Goal: Transaction & Acquisition: Register for event/course

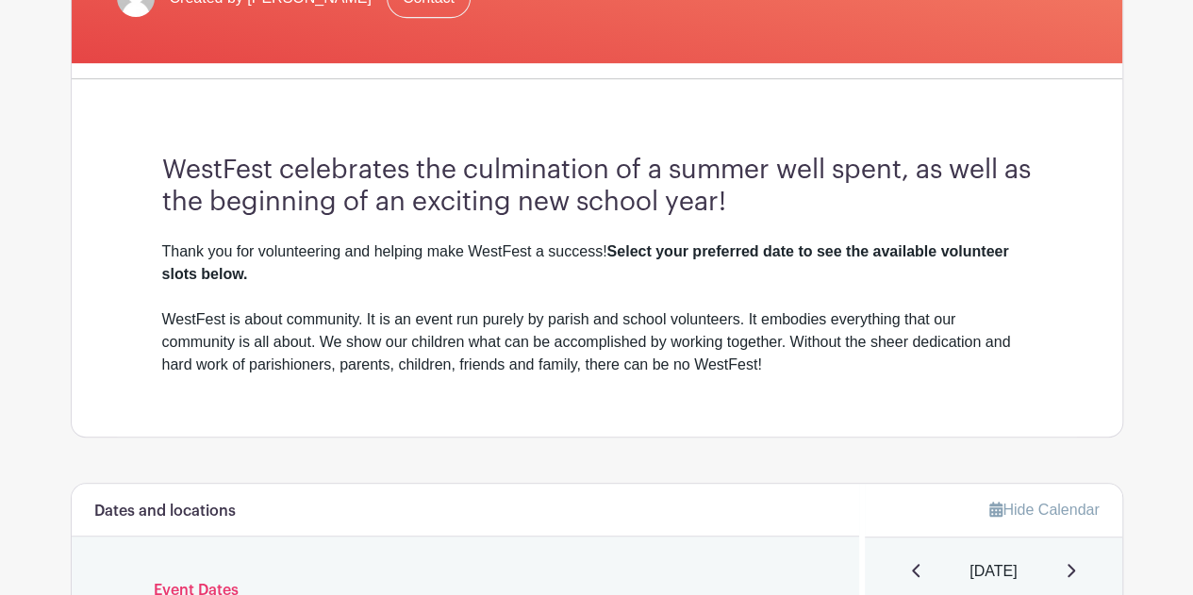
scroll to position [430, 0]
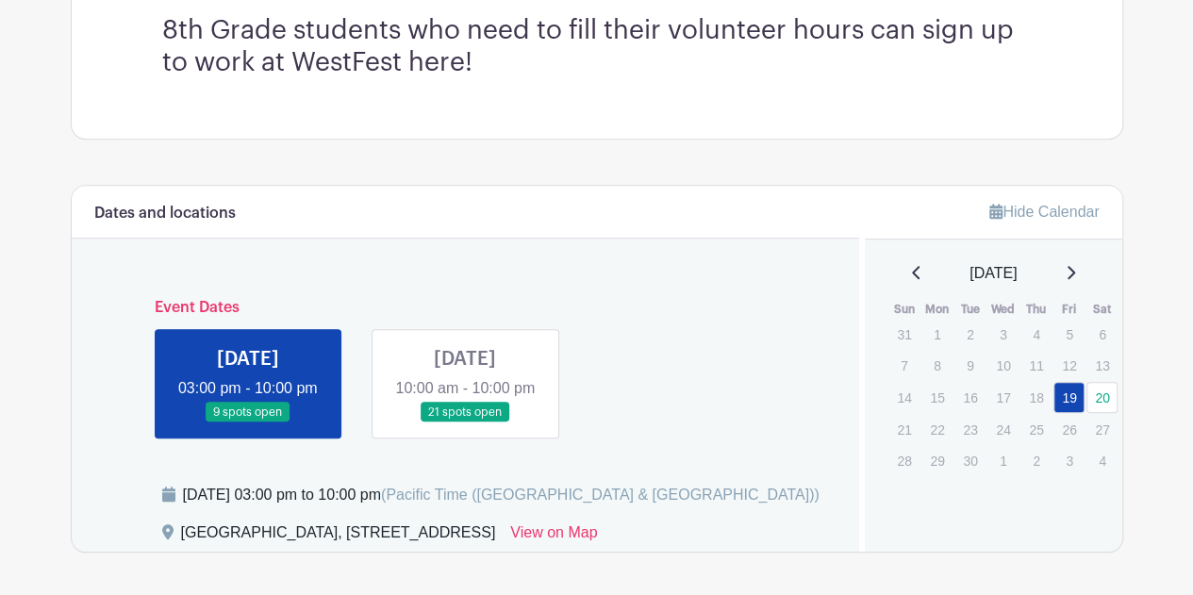
scroll to position [623, 0]
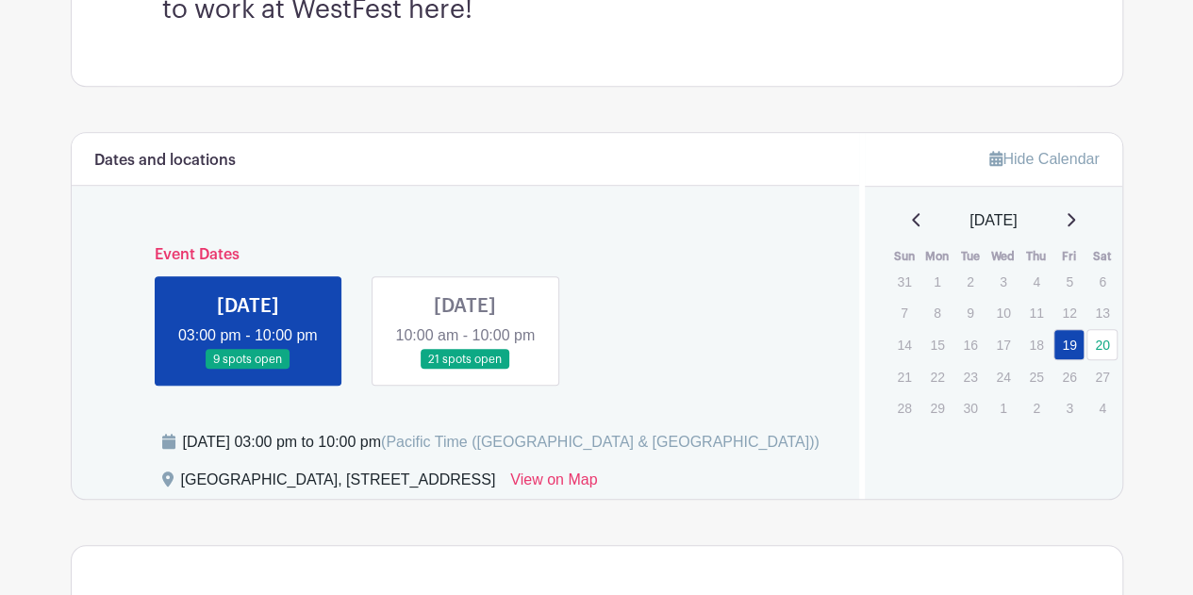
drag, startPoint x: 0, startPoint y: 0, endPoint x: 1203, endPoint y: 108, distance: 1207.7
click at [465, 370] on link at bounding box center [465, 370] width 0 height 0
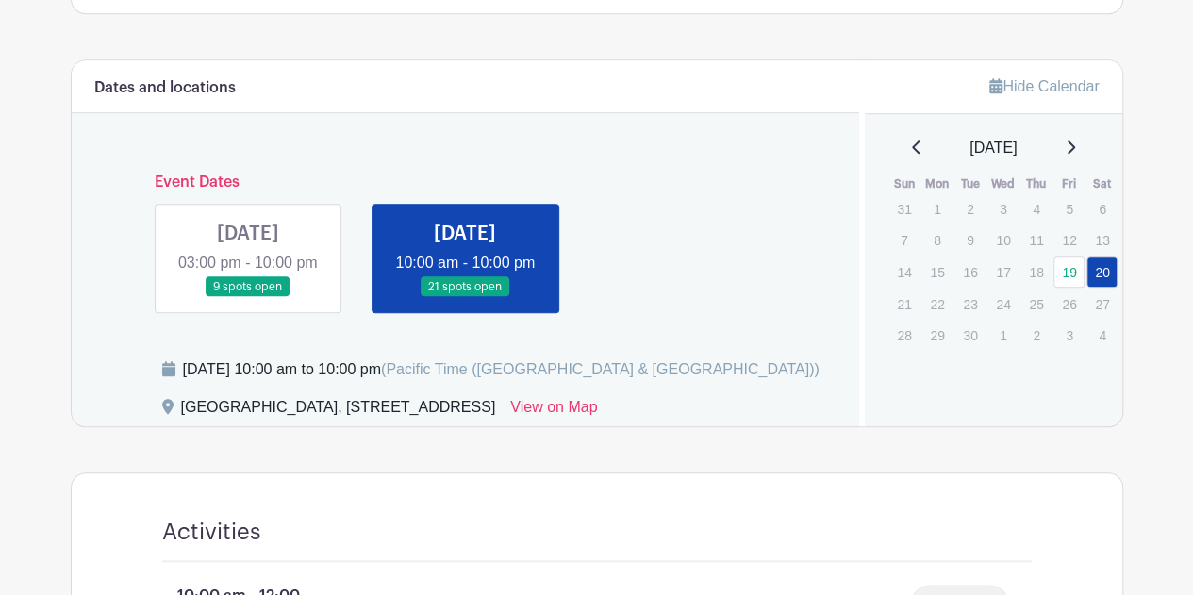
scroll to position [704, 0]
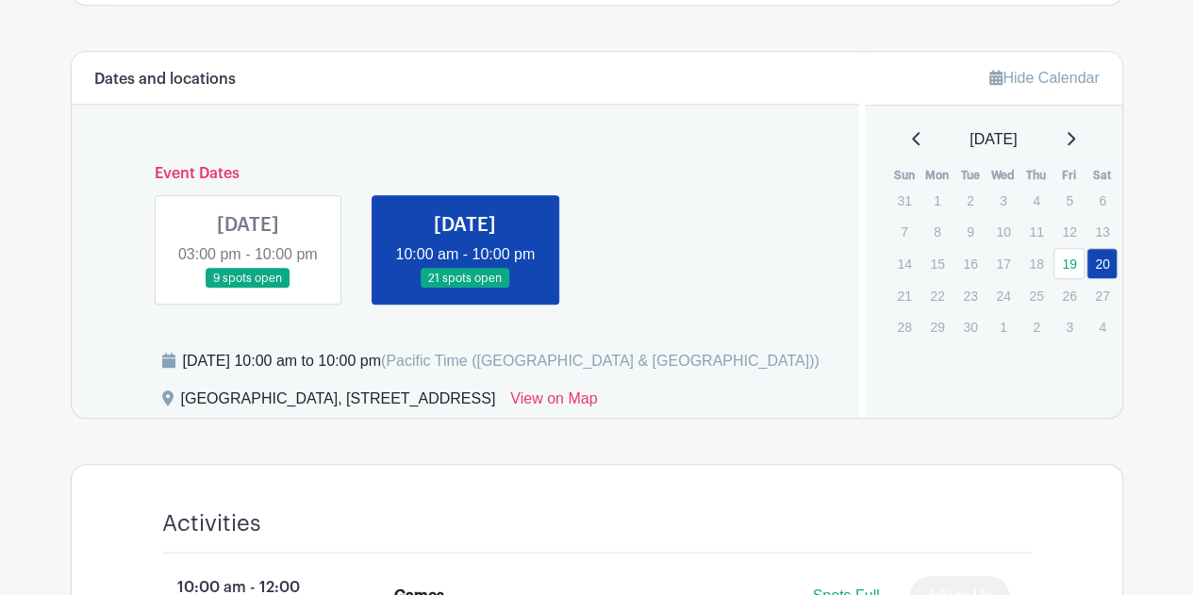
click at [248, 289] on link at bounding box center [248, 289] width 0 height 0
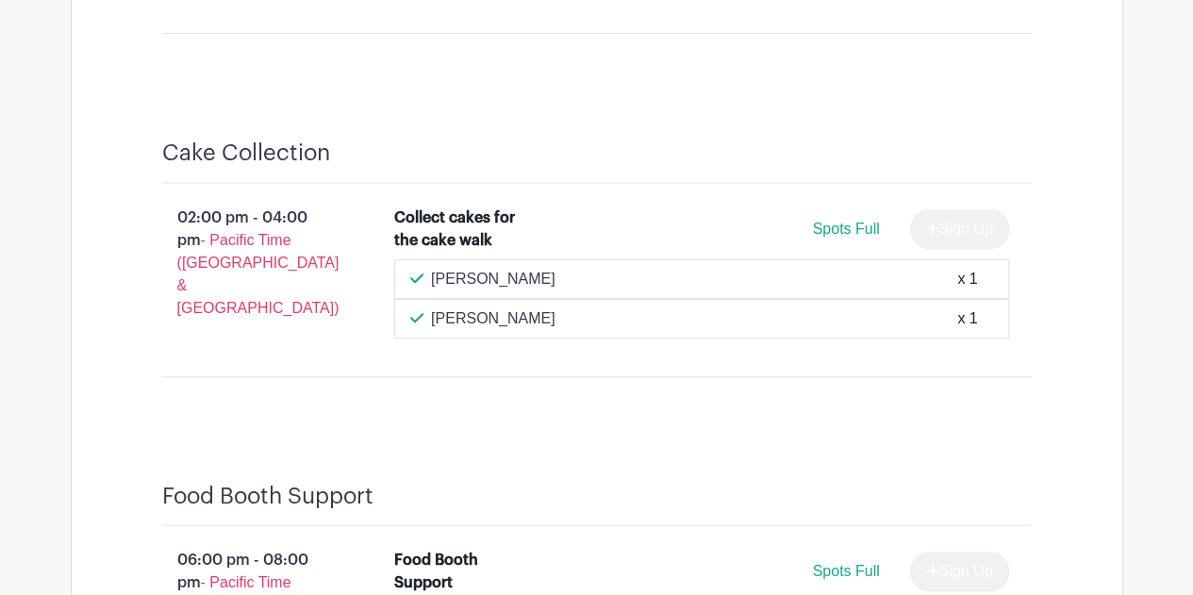
scroll to position [3932, 0]
